Goal: Task Accomplishment & Management: Use online tool/utility

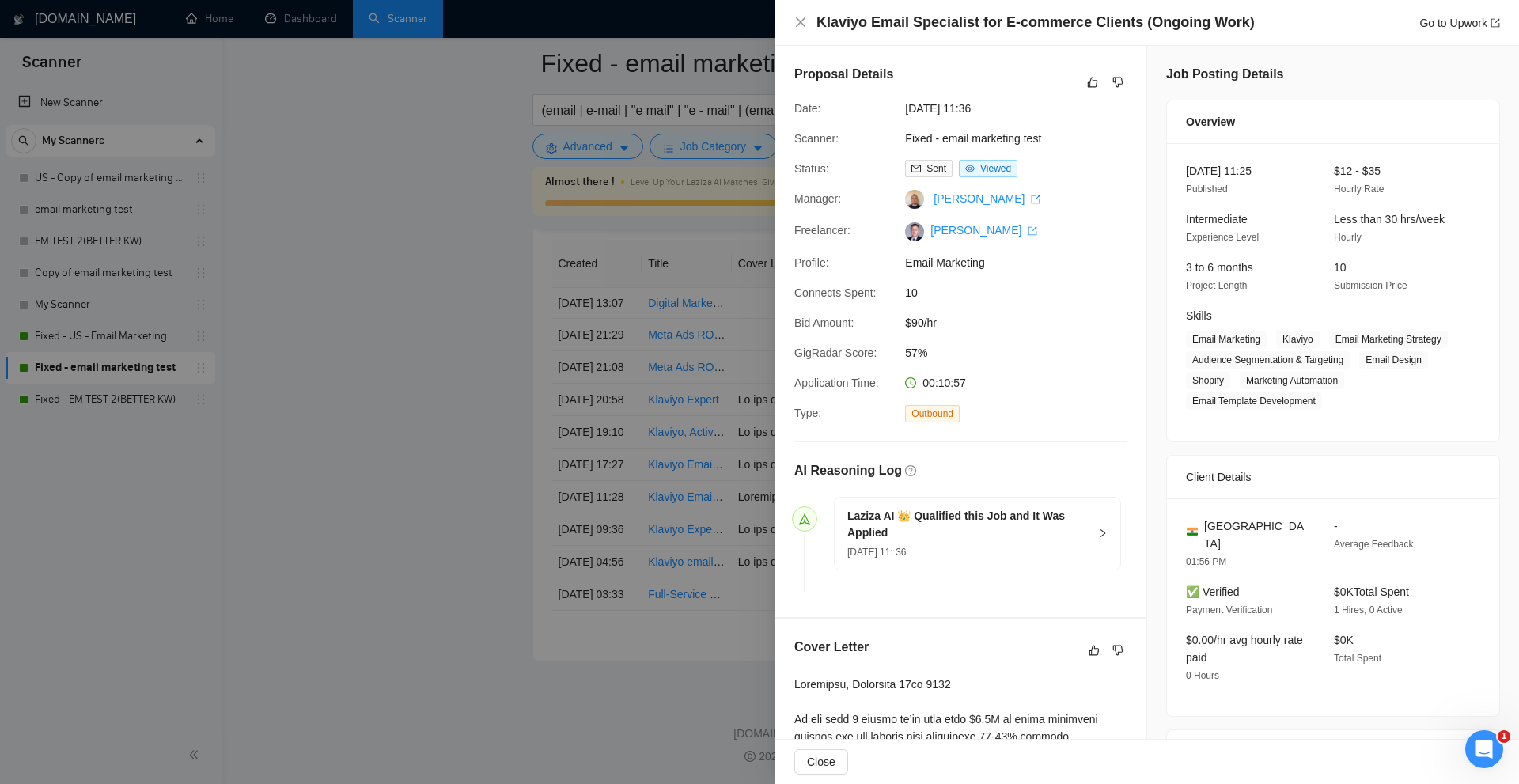
scroll to position [772, 0]
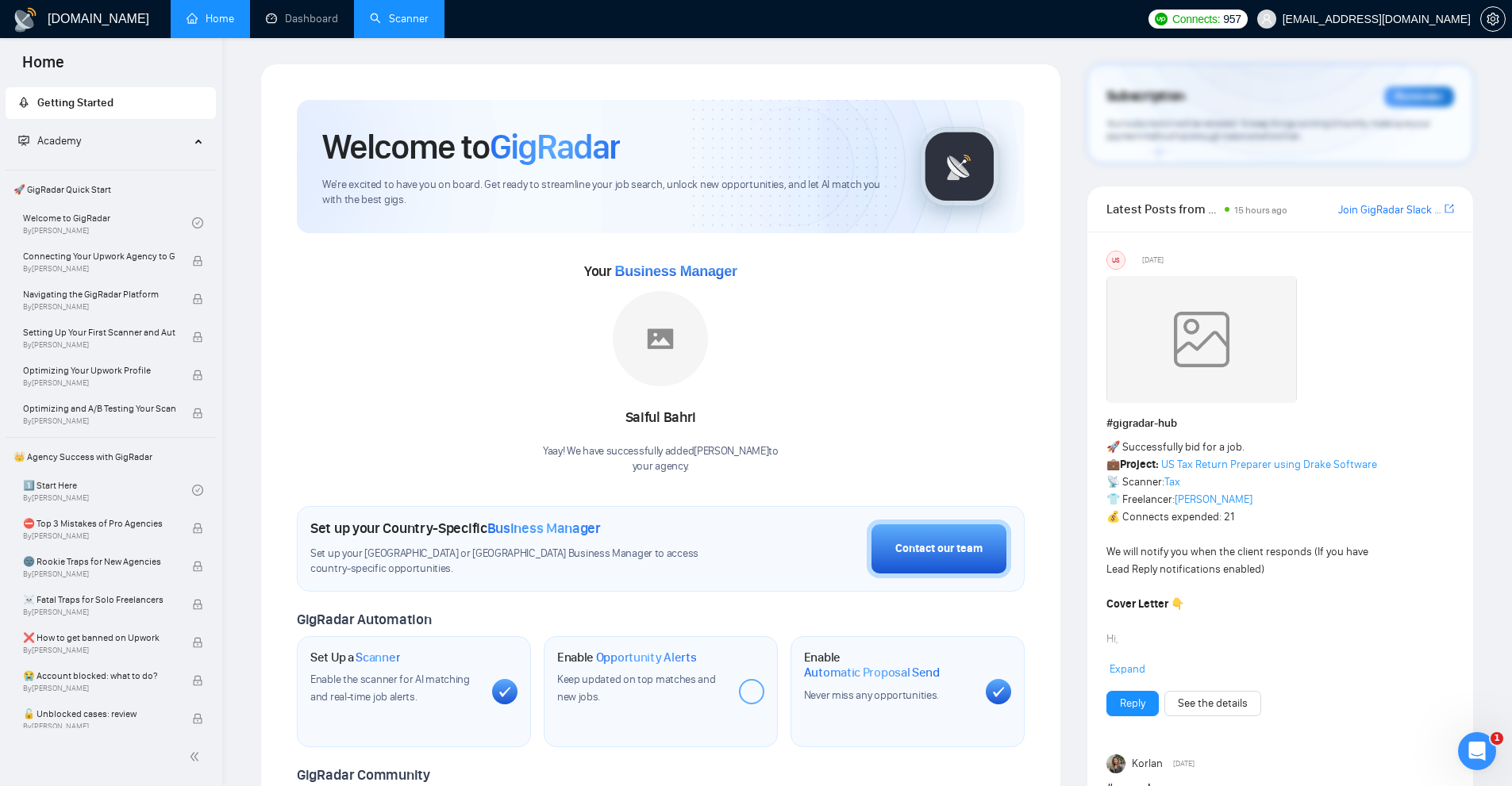
click at [402, 26] on link "Scanner" at bounding box center [398, 19] width 59 height 13
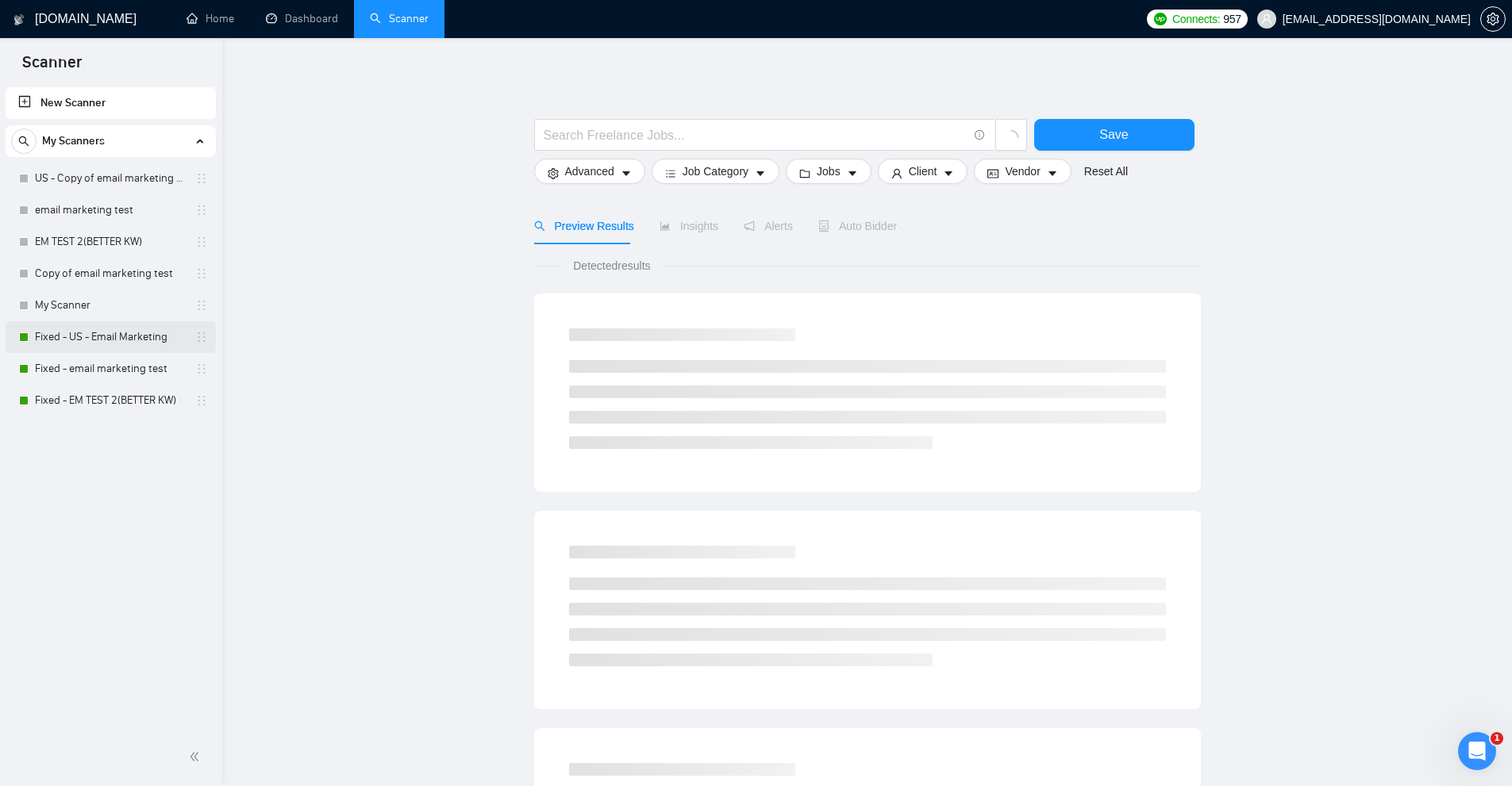
click at [92, 336] on link "Fixed - US - Email Marketing" at bounding box center [110, 337] width 151 height 32
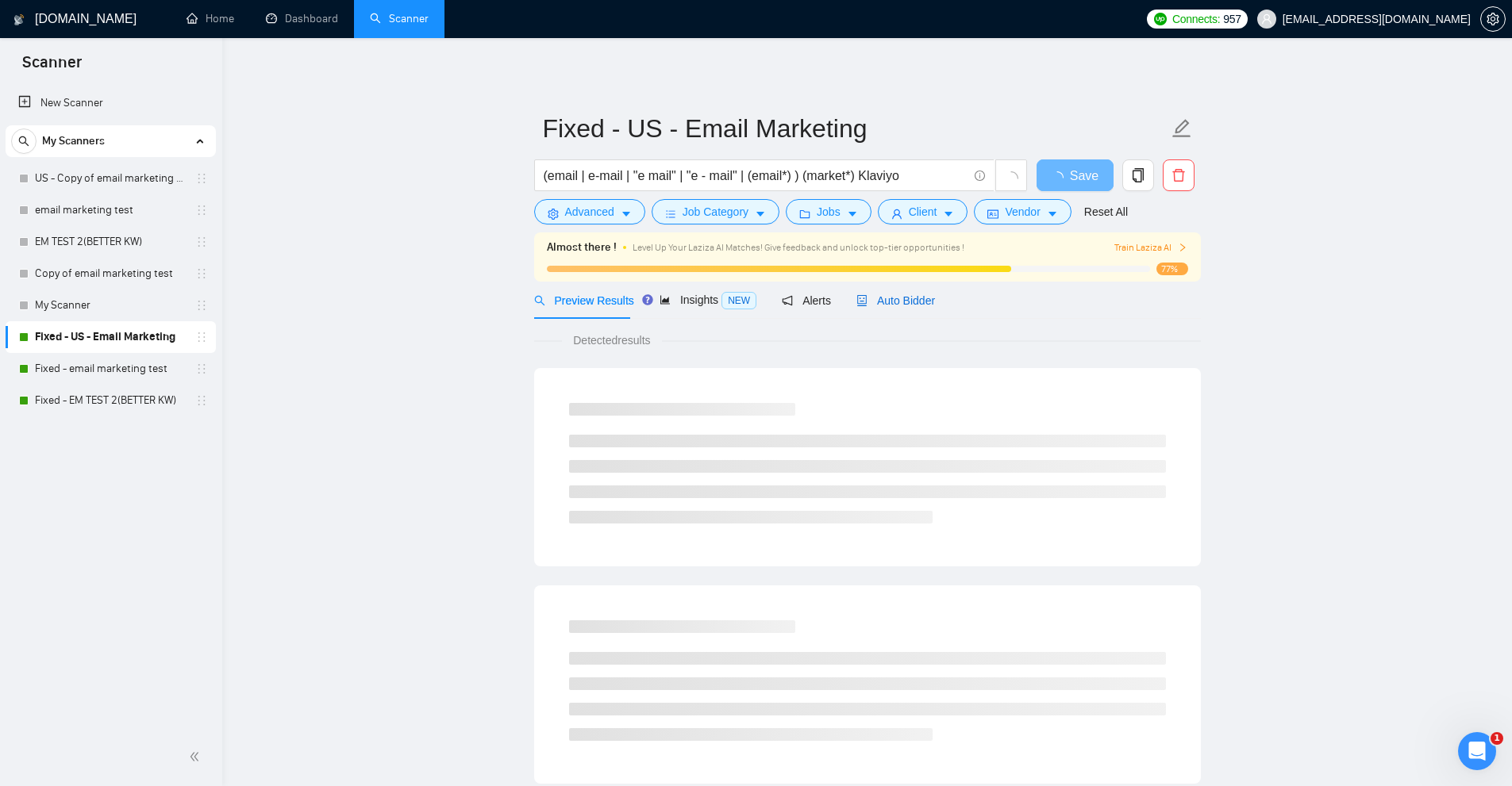
click at [869, 305] on span "Auto Bidder" at bounding box center [895, 300] width 78 height 12
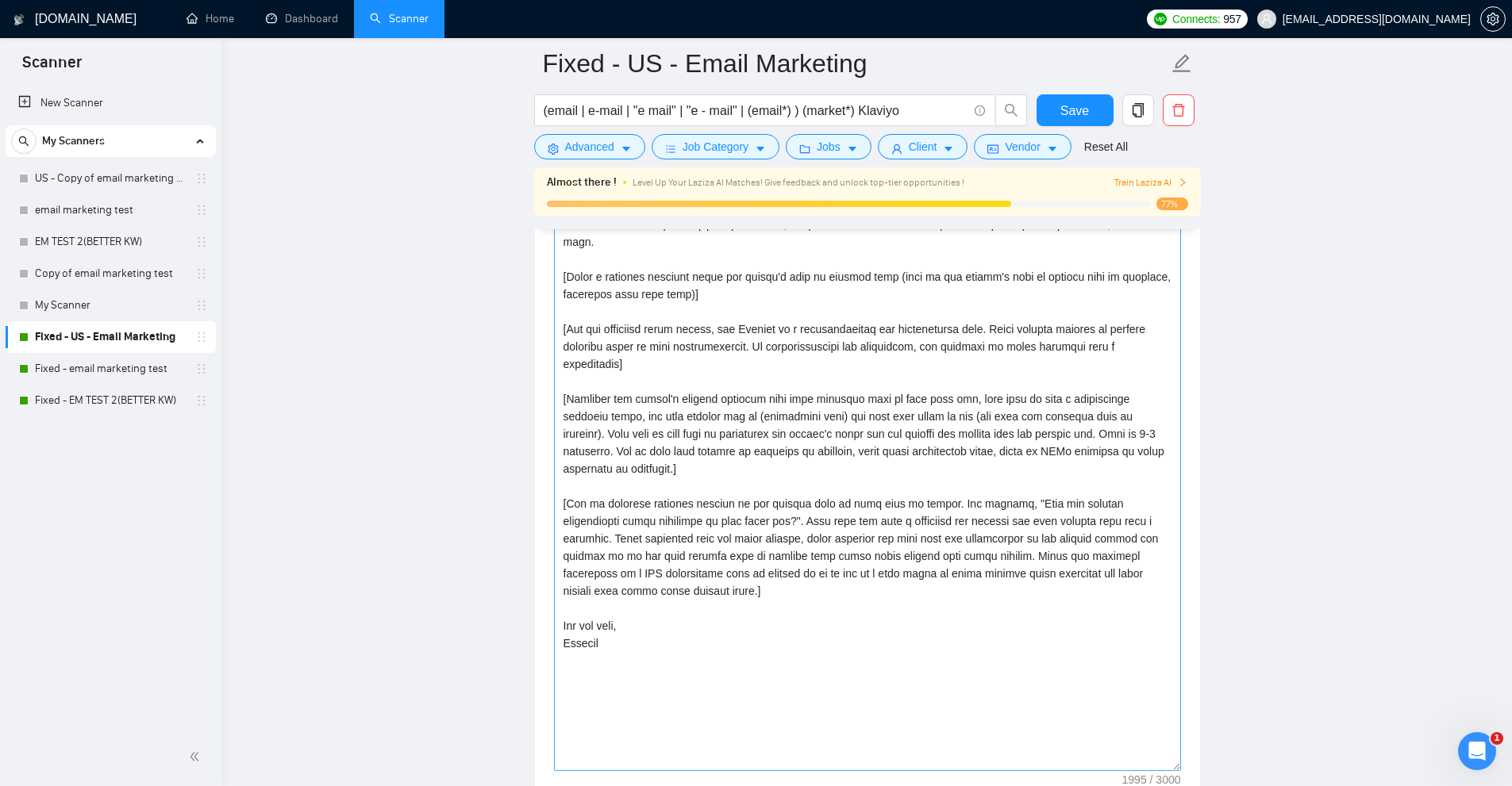
drag, startPoint x: 1179, startPoint y: 493, endPoint x: 1123, endPoint y: 758, distance: 270.9
click at [1124, 759] on textarea "Cover letter template:" at bounding box center [867, 456] width 627 height 629
drag, startPoint x: 647, startPoint y: 682, endPoint x: 549, endPoint y: 482, distance: 222.7
click at [659, 508] on textarea "Cover letter template:" at bounding box center [867, 453] width 627 height 623
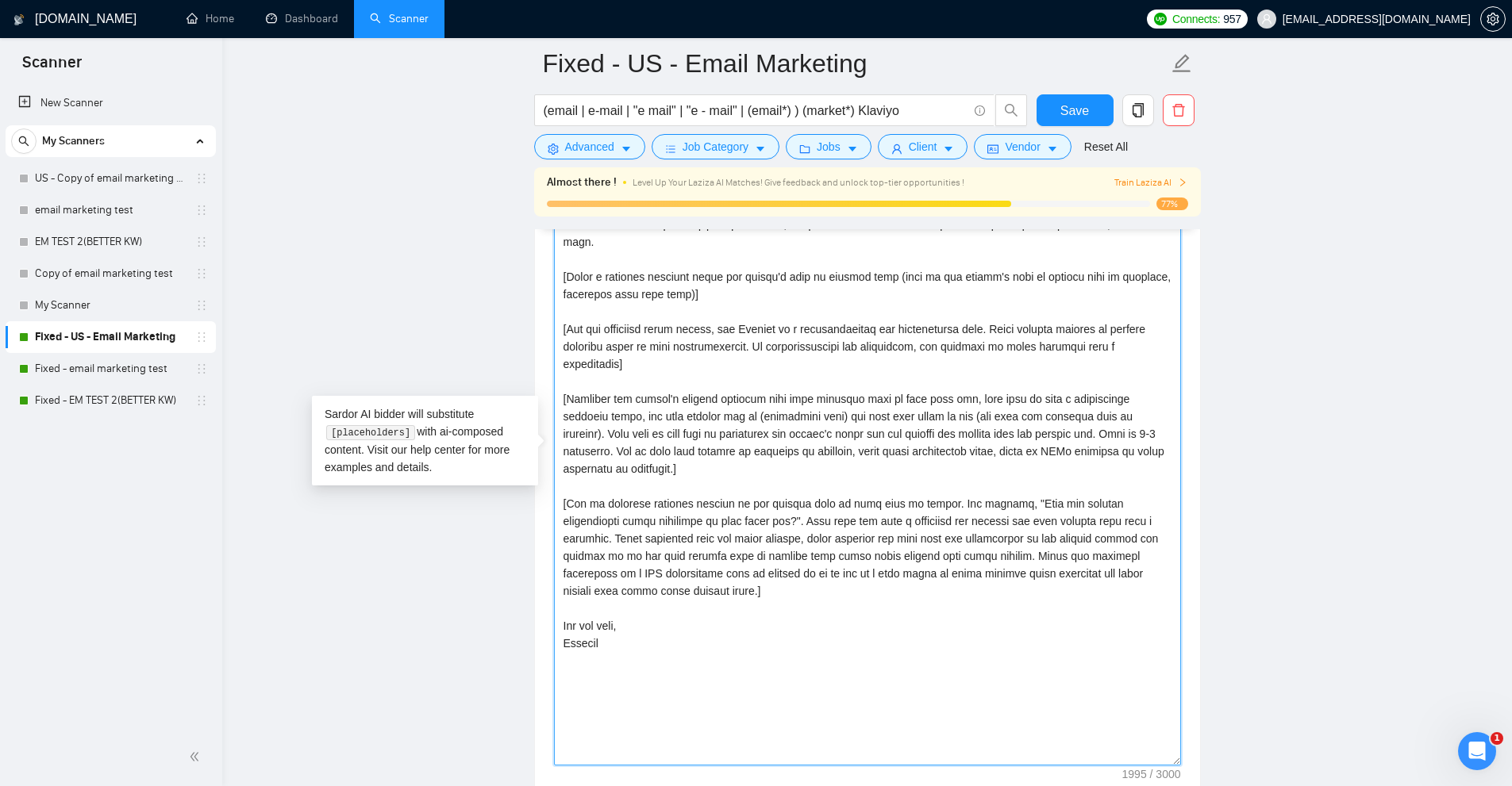
scroll to position [1745, 0]
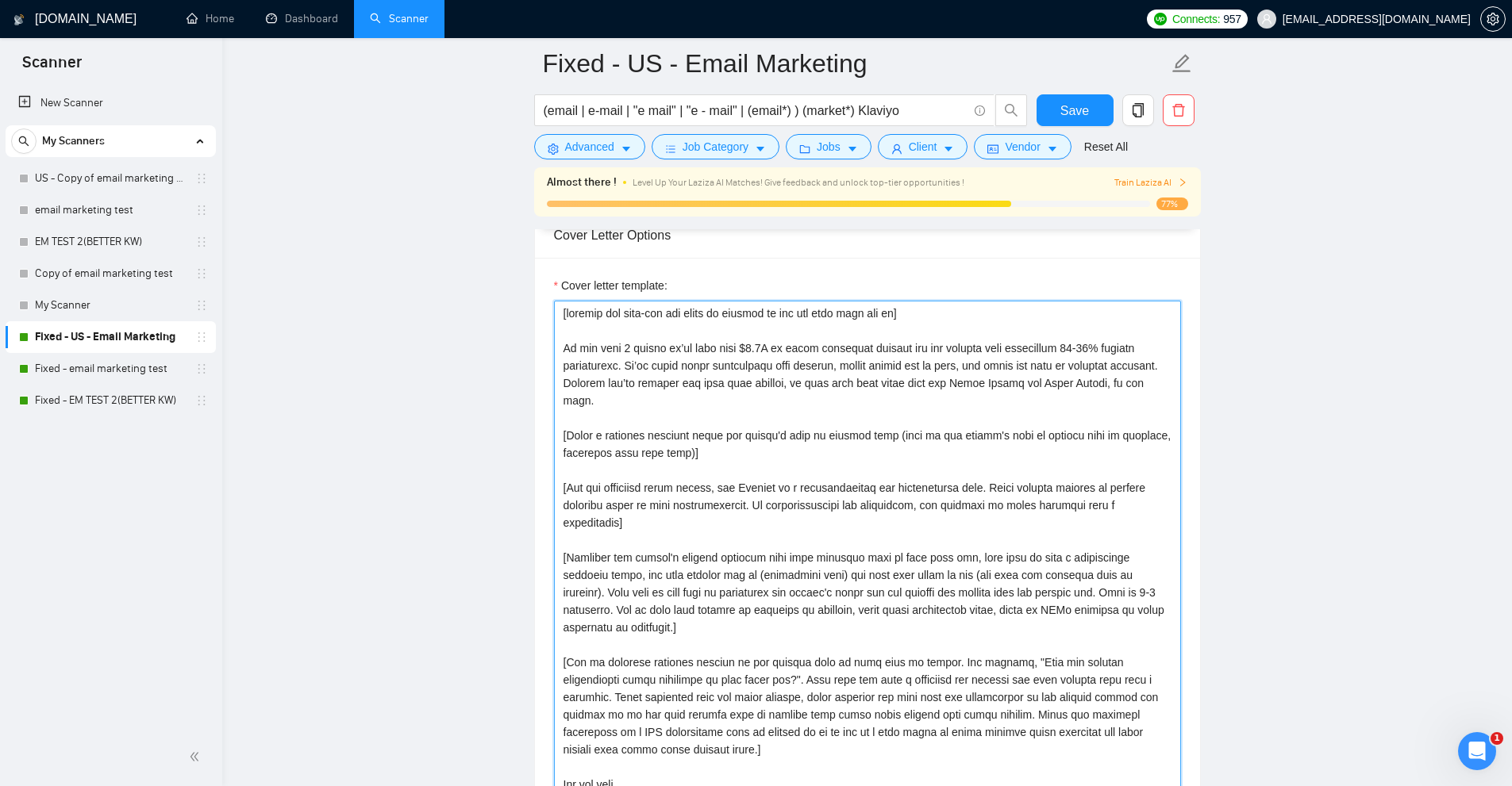
drag, startPoint x: 662, startPoint y: 406, endPoint x: 573, endPoint y: 349, distance: 105.7
click at [573, 349] on textarea "Cover letter template:" at bounding box center [867, 612] width 627 height 623
click at [602, 352] on textarea "Cover letter template:" at bounding box center [867, 612] width 627 height 623
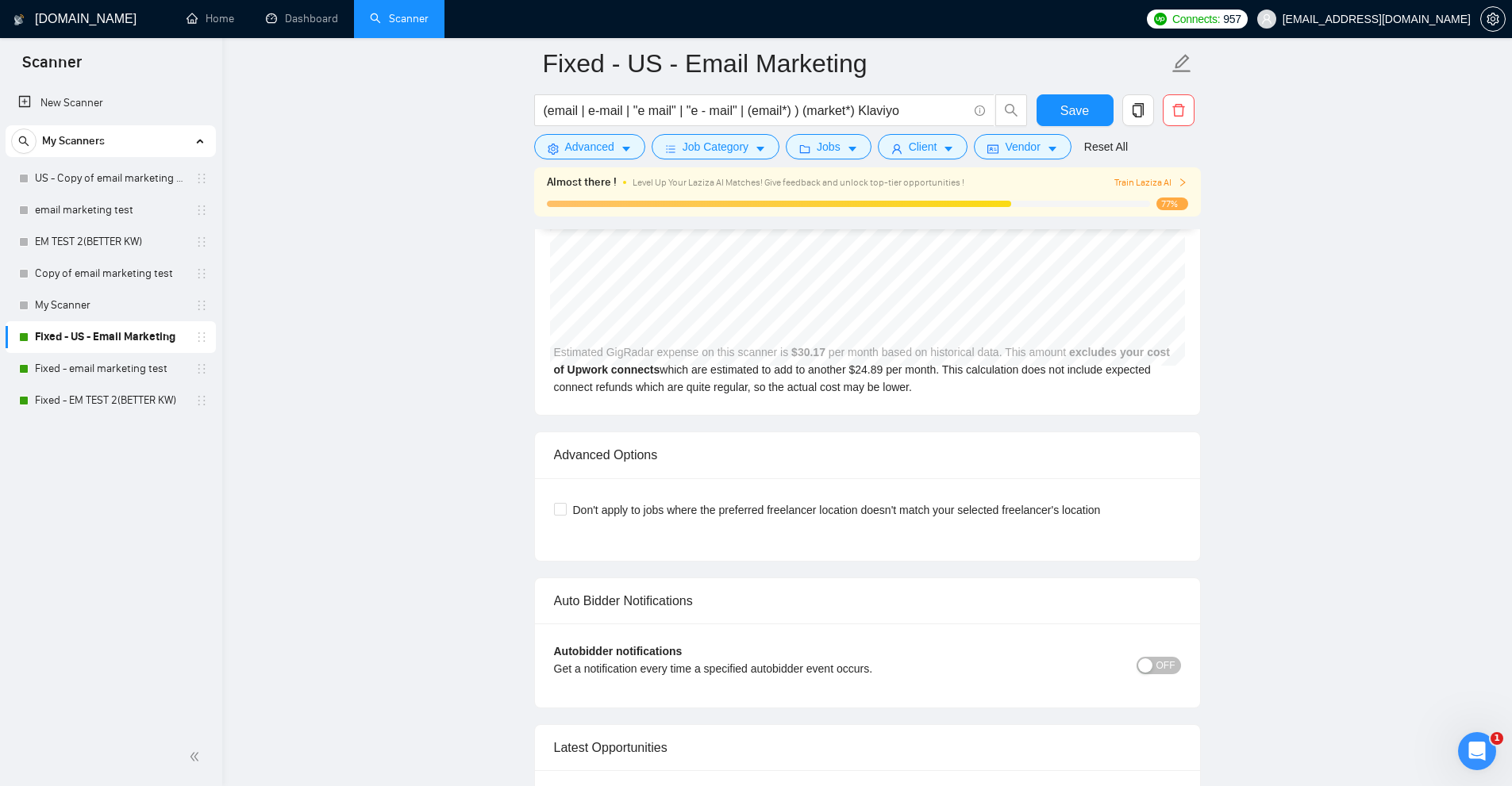
scroll to position [3970, 0]
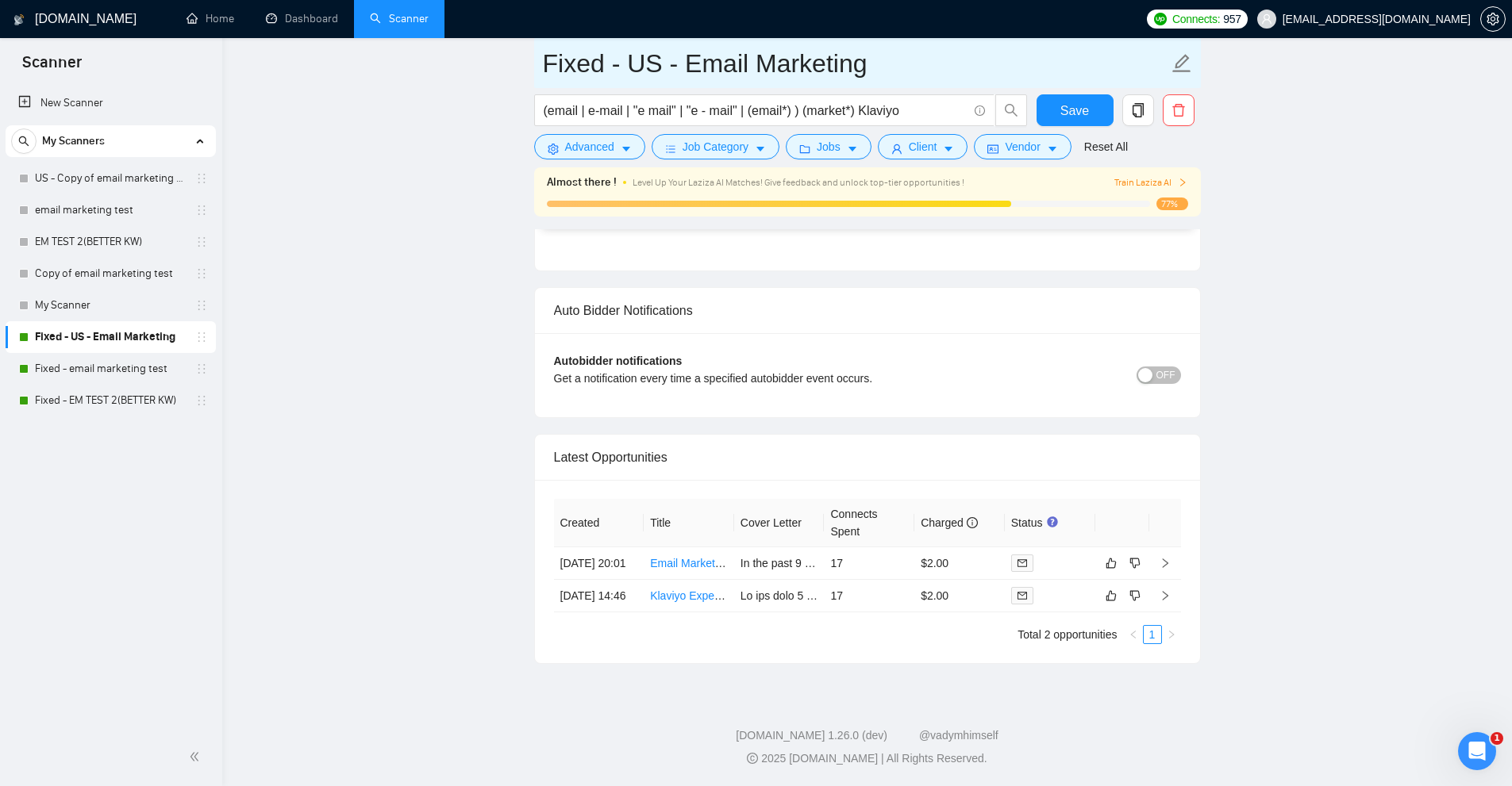
drag, startPoint x: 687, startPoint y: 65, endPoint x: 1063, endPoint y: 65, distance: 376.0
click at [1063, 65] on input "Fixed - US - Email Marketing" at bounding box center [855, 63] width 625 height 40
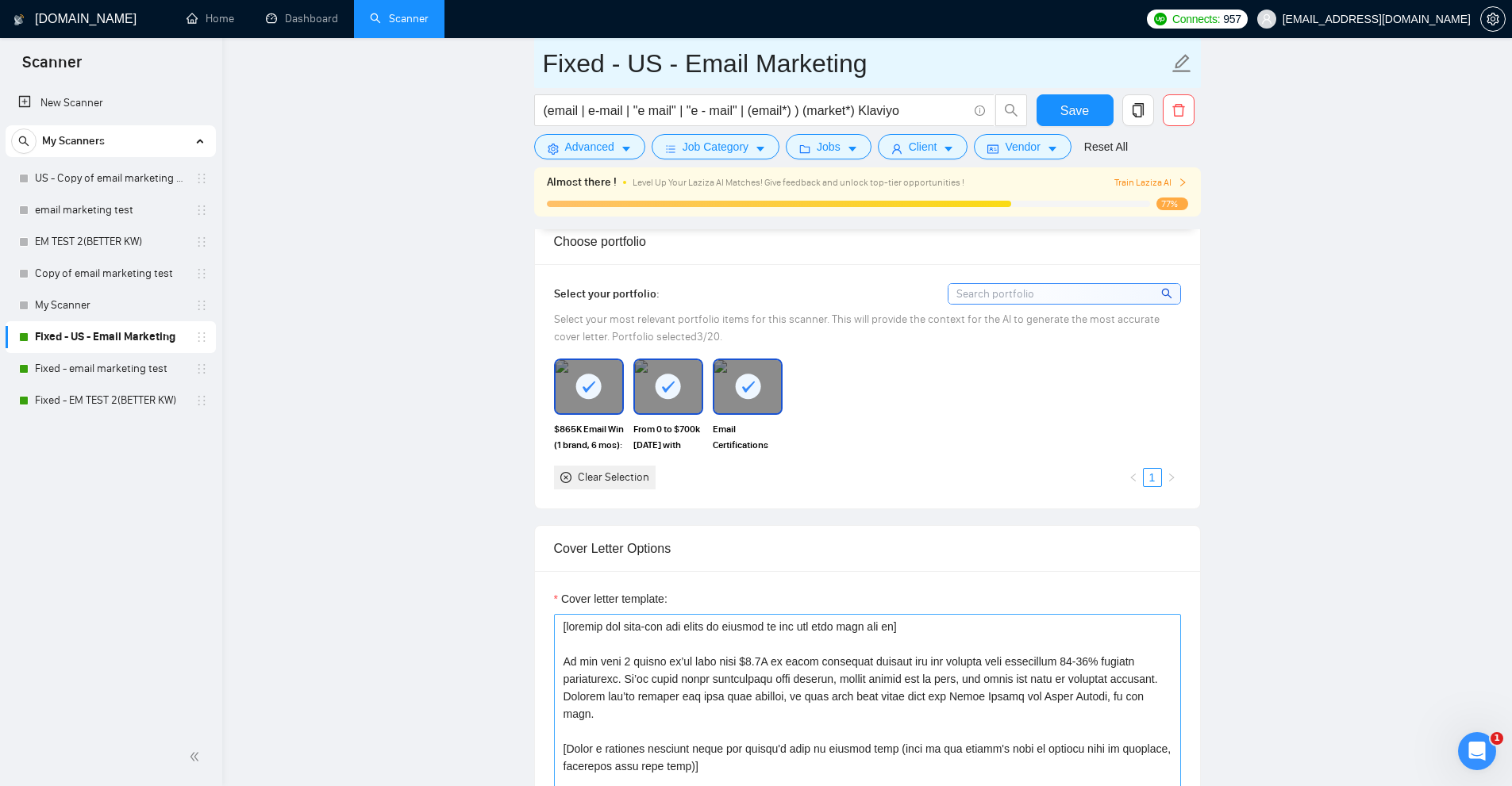
scroll to position [1987, 0]
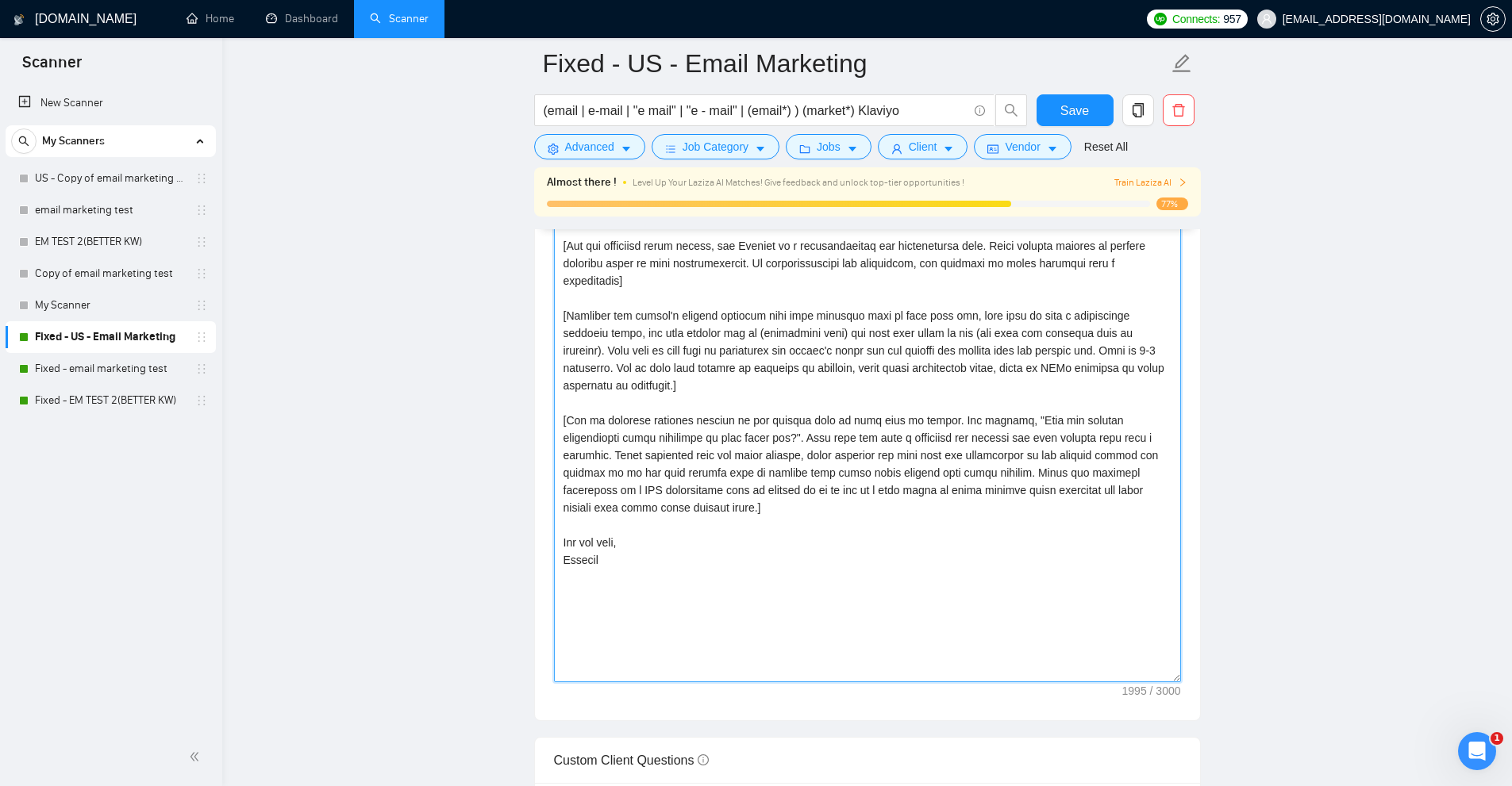
click at [896, 482] on textarea "Cover letter template:" at bounding box center [867, 370] width 627 height 623
drag, startPoint x: 689, startPoint y: 590, endPoint x: 536, endPoint y: 274, distance: 351.1
click at [536, 274] on div "Cover letter template:" at bounding box center [868, 367] width 665 height 704
click at [886, 447] on textarea "Cover letter template:" at bounding box center [867, 370] width 627 height 623
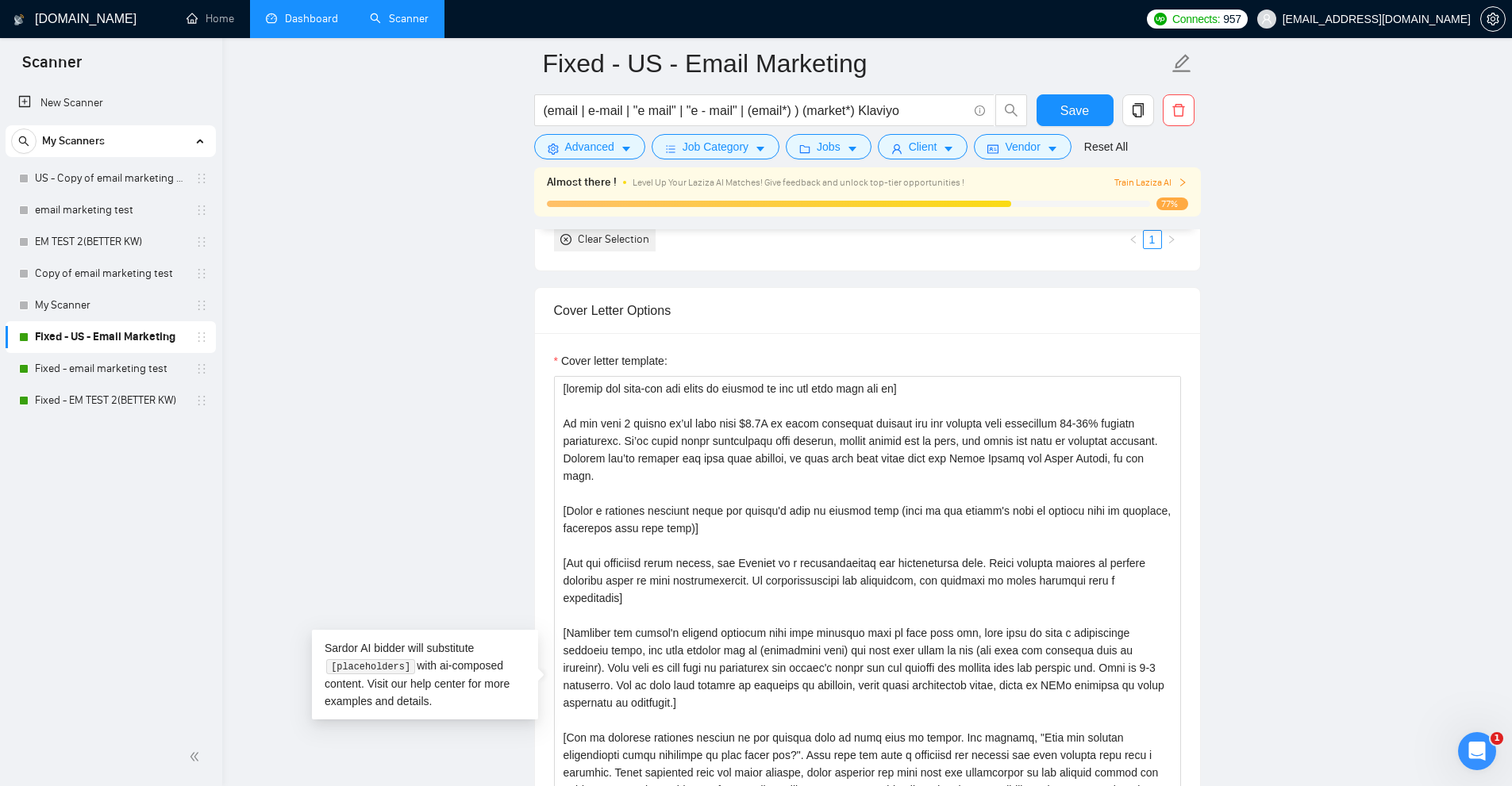
click at [338, 26] on link "Dashboard" at bounding box center [302, 19] width 72 height 13
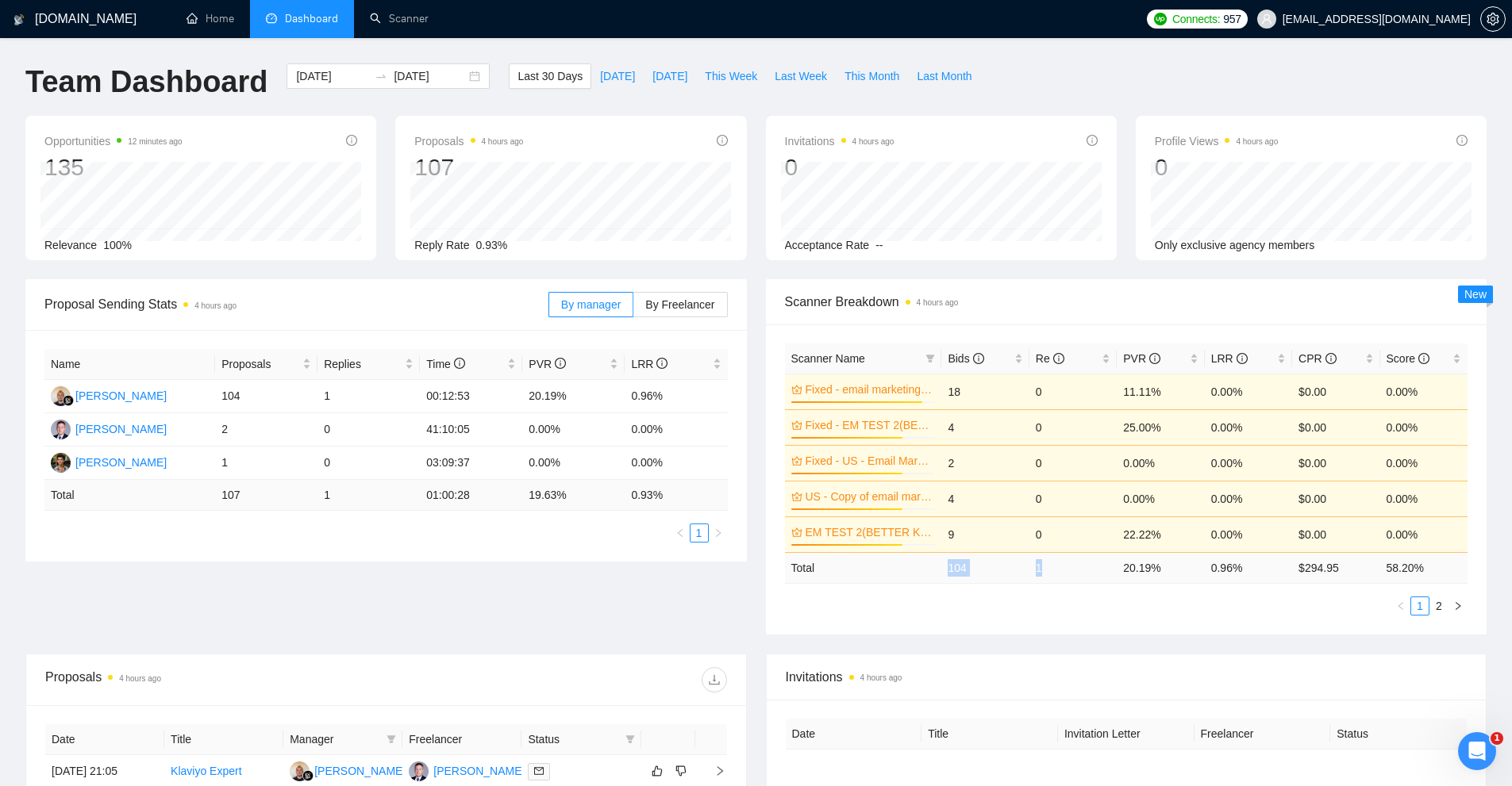
drag, startPoint x: 1052, startPoint y: 575, endPoint x: 942, endPoint y: 577, distance: 110.0
click at [946, 576] on tr "Total 104 1 20.19 % 0.96 % $ 294.95 58.20 %" at bounding box center [1126, 567] width 683 height 31
click at [941, 579] on td "104" at bounding box center [984, 567] width 87 height 31
